Goal: Navigation & Orientation: Find specific page/section

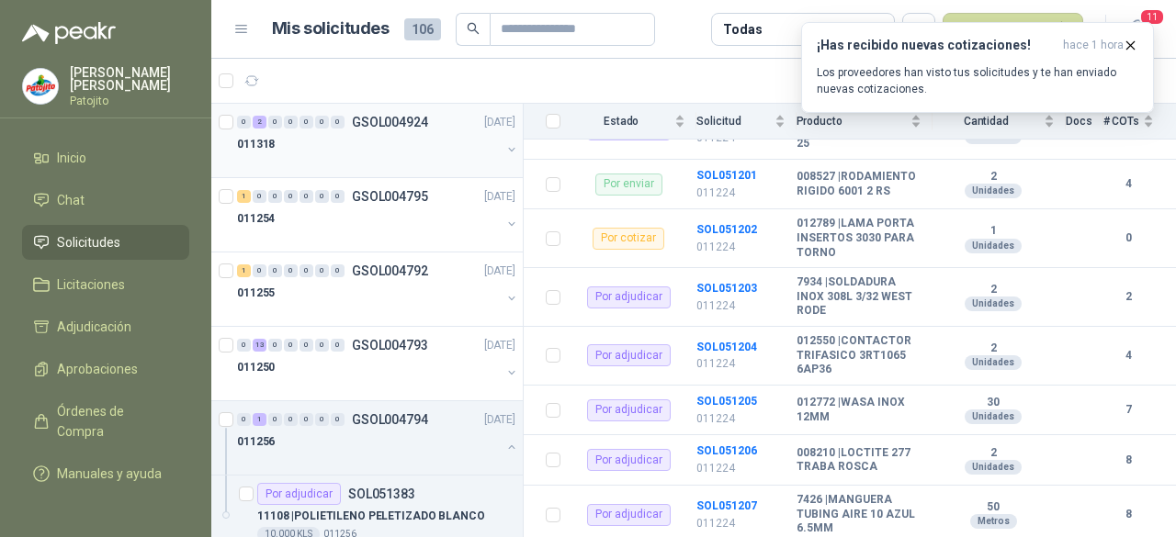
click at [414, 157] on div at bounding box center [369, 162] width 264 height 15
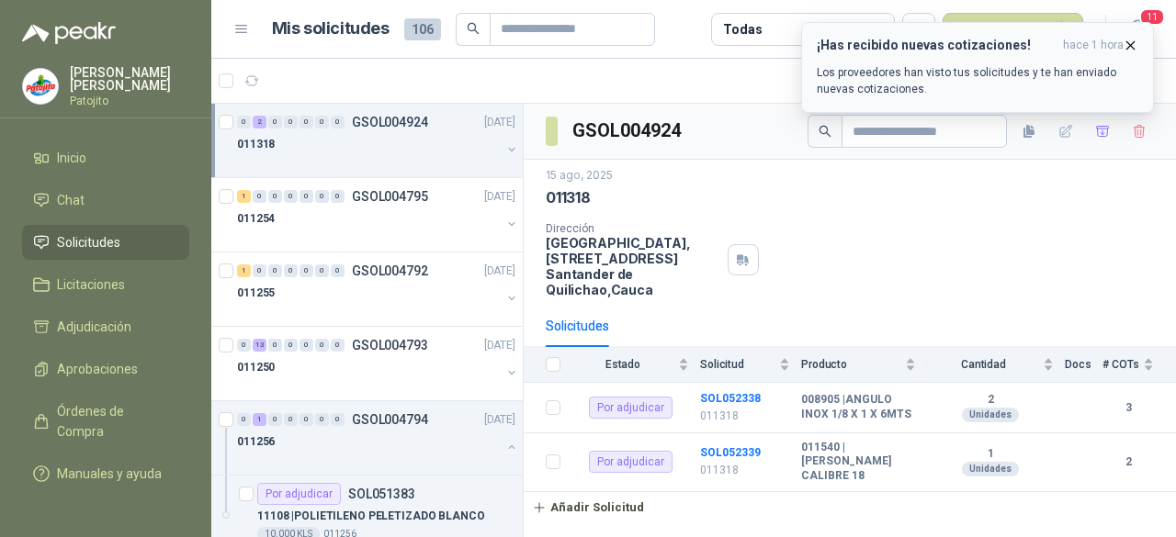
click at [1133, 43] on icon "button" at bounding box center [1130, 44] width 7 height 7
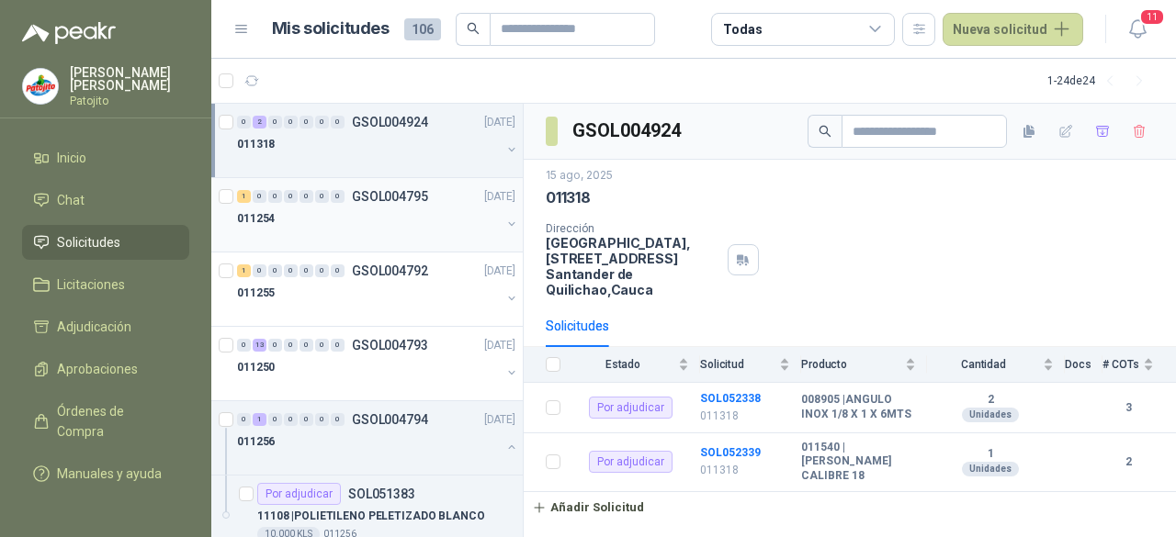
click at [345, 218] on div "011254" at bounding box center [369, 219] width 264 height 22
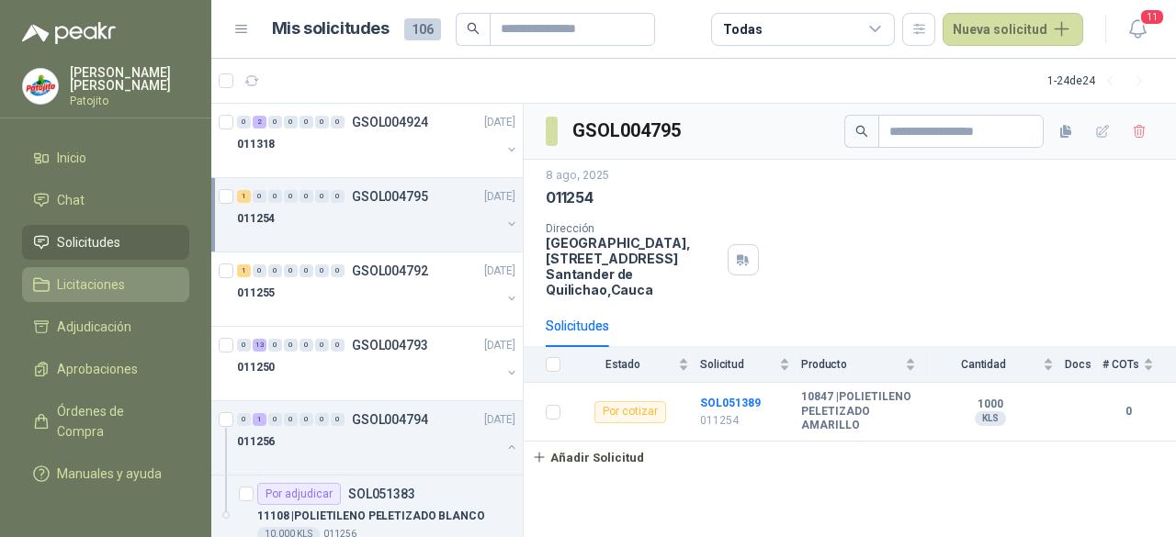
click at [96, 289] on span "Licitaciones" at bounding box center [91, 285] width 68 height 20
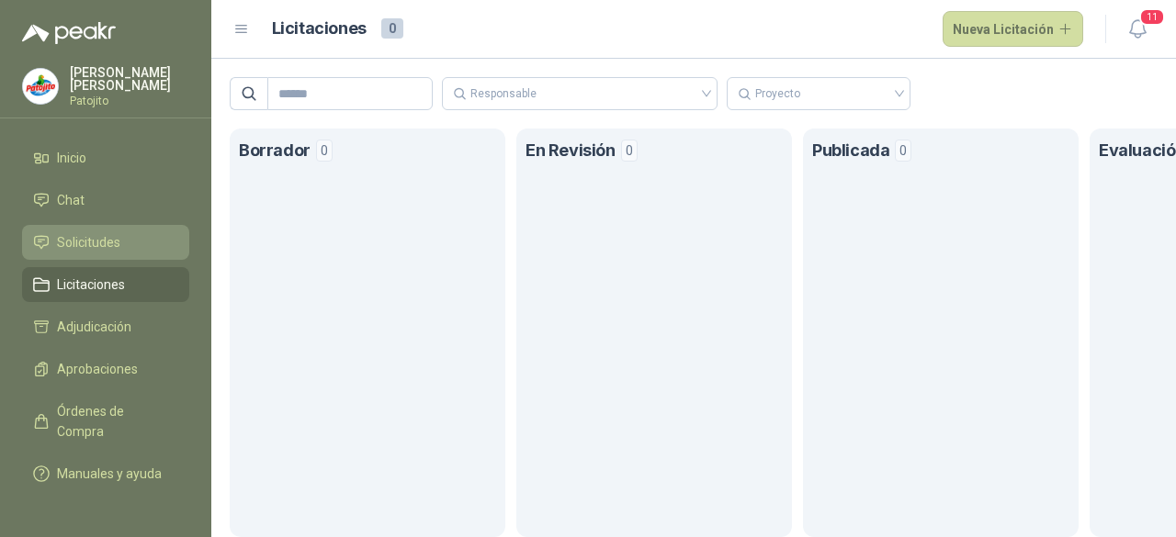
click at [85, 225] on link "Solicitudes" at bounding box center [105, 242] width 167 height 35
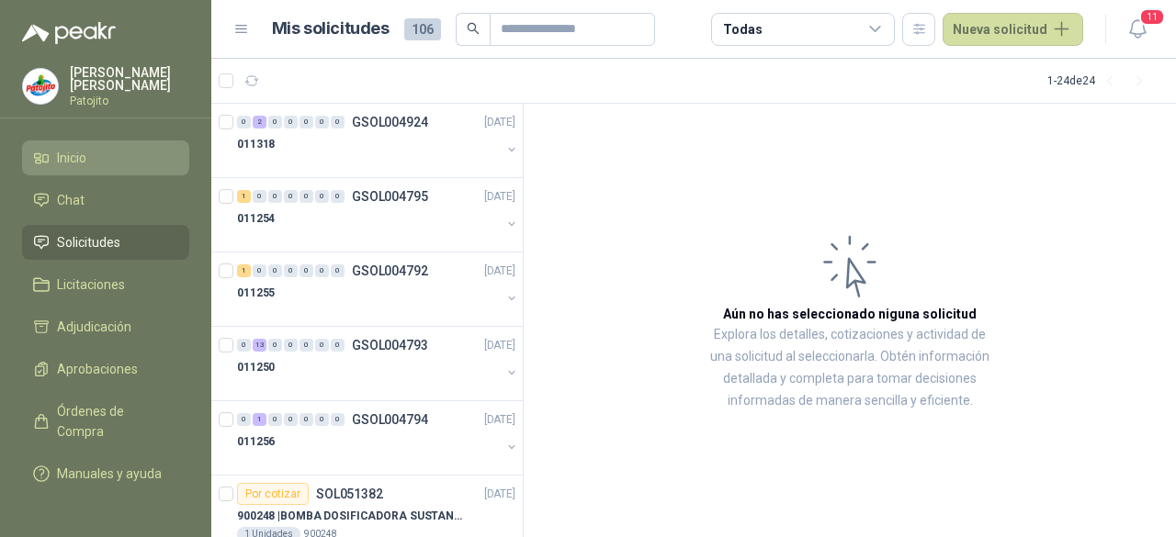
click at [116, 159] on li "Inicio" at bounding box center [105, 158] width 145 height 20
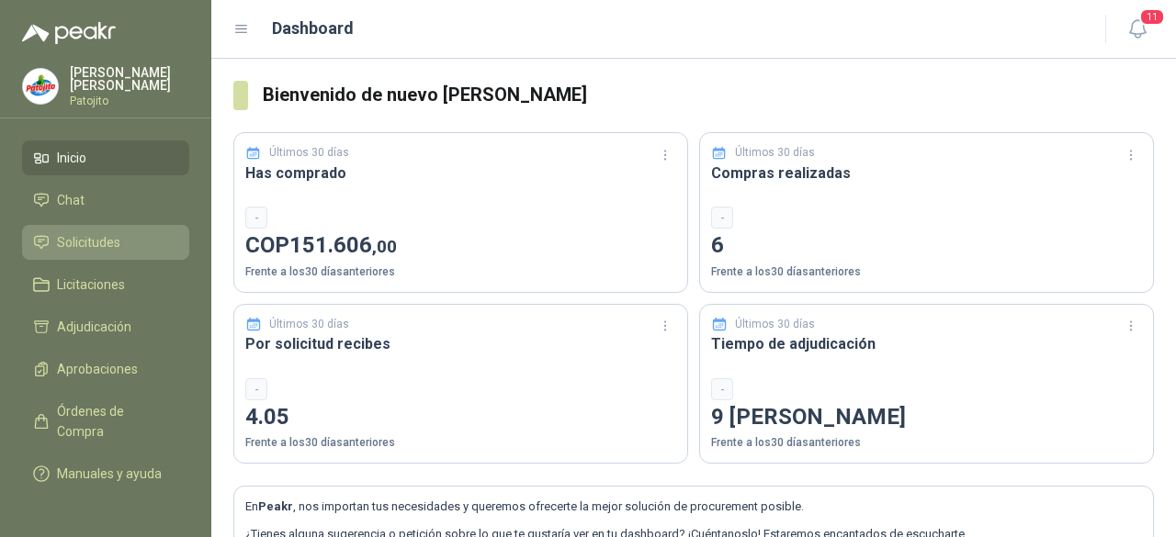
click at [129, 249] on link "Solicitudes" at bounding box center [105, 242] width 167 height 35
